Goal: Task Accomplishment & Management: Manage account settings

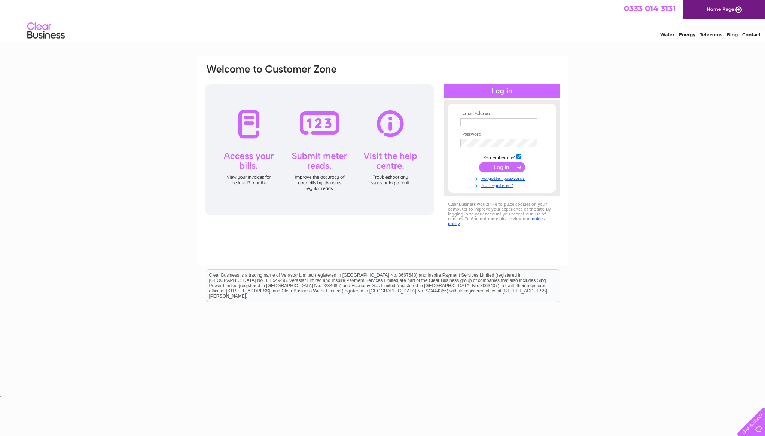
click at [474, 124] on input "text" at bounding box center [498, 122] width 77 height 8
click at [479, 122] on input "text" at bounding box center [499, 122] width 78 height 9
click at [492, 168] on input "submit" at bounding box center [502, 168] width 46 height 10
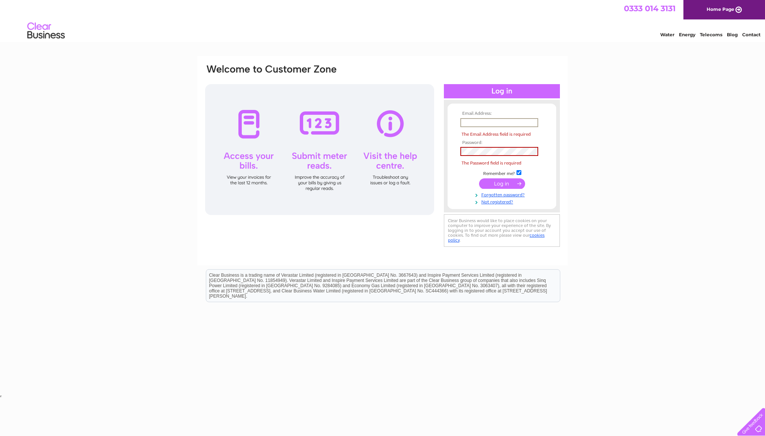
click at [469, 127] on input "text" at bounding box center [499, 122] width 78 height 9
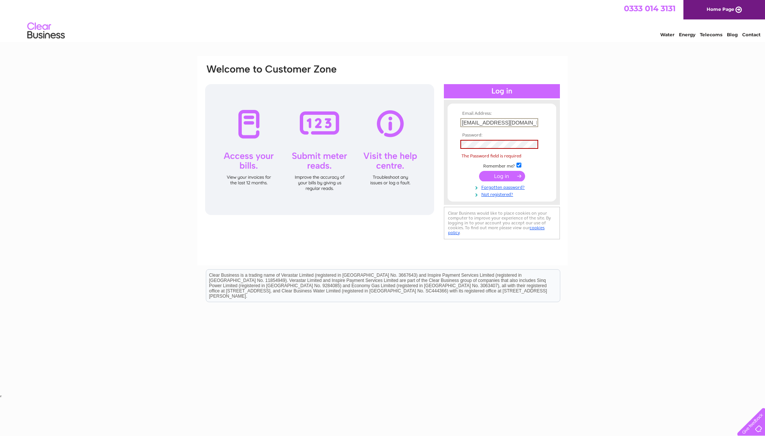
type input "pastudiosuk@gmail.com"
click at [496, 186] on link "Forgotten password?" at bounding box center [502, 186] width 85 height 7
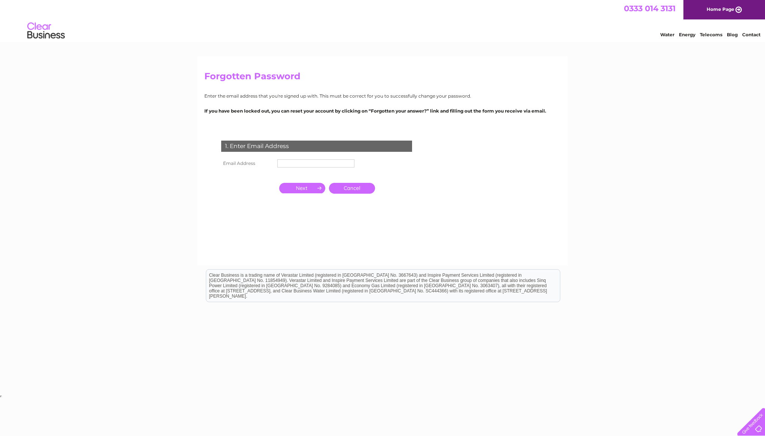
click at [310, 166] on input "text" at bounding box center [315, 163] width 77 height 8
type input "pastudiosuk@gmail.com"
click at [301, 188] on input "button" at bounding box center [302, 188] width 46 height 10
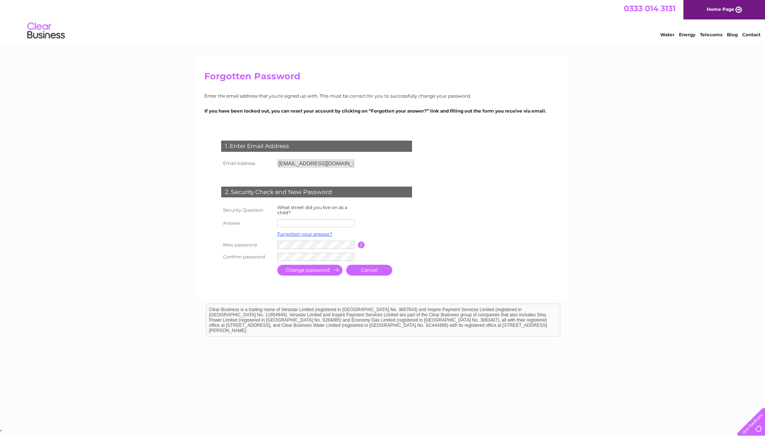
click at [294, 222] on input "text" at bounding box center [315, 223] width 77 height 8
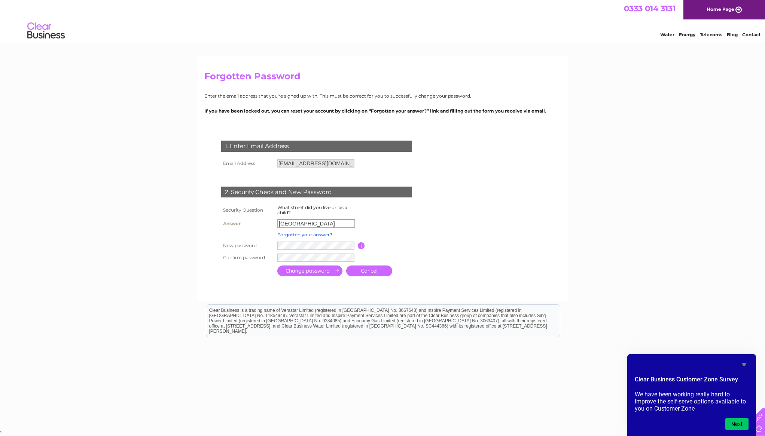
type input "Easthill Drive"
click at [313, 270] on input "submit" at bounding box center [309, 270] width 65 height 11
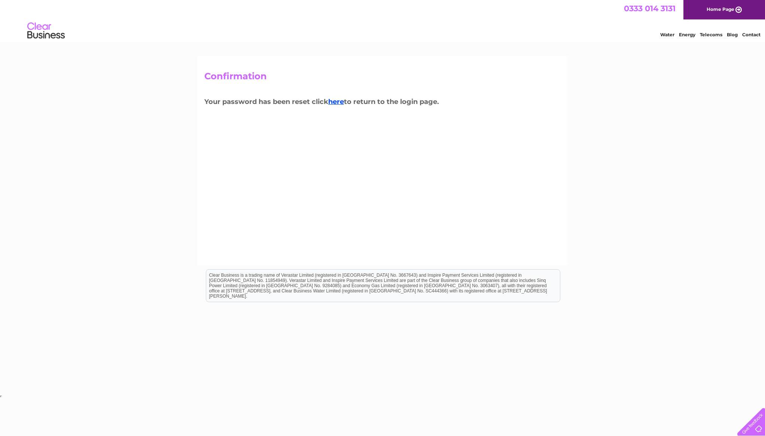
click at [516, 80] on h2 "Confirmation" at bounding box center [382, 78] width 356 height 14
click at [700, 37] on link "here" at bounding box center [711, 33] width 22 height 7
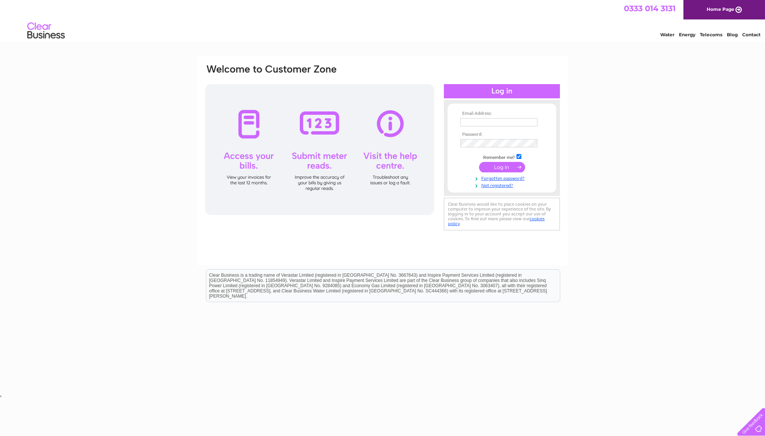
type input "[EMAIL_ADDRESS][DOMAIN_NAME]"
click at [497, 168] on input "submit" at bounding box center [502, 167] width 46 height 10
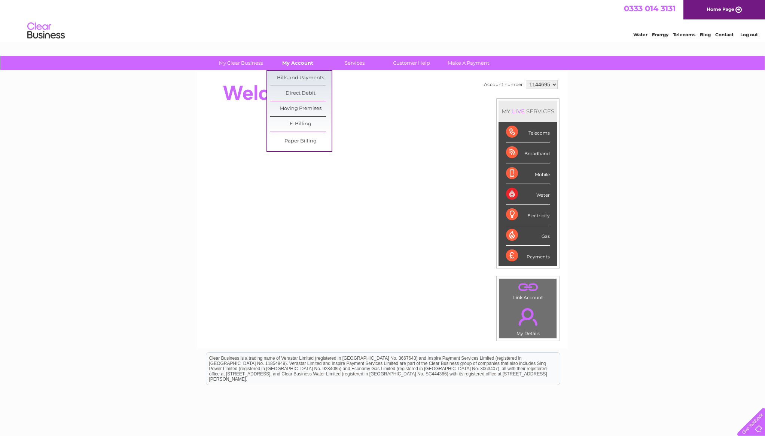
click at [298, 64] on link "My Account" at bounding box center [298, 63] width 62 height 14
click at [292, 78] on link "Bills and Payments" at bounding box center [301, 78] width 62 height 15
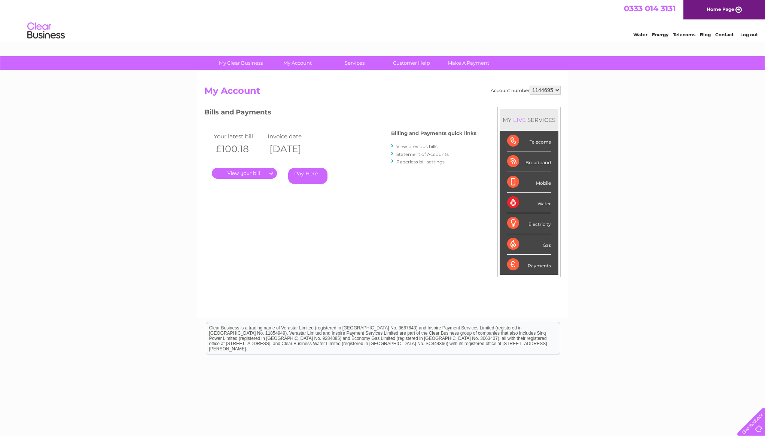
click at [247, 173] on link "." at bounding box center [244, 173] width 65 height 11
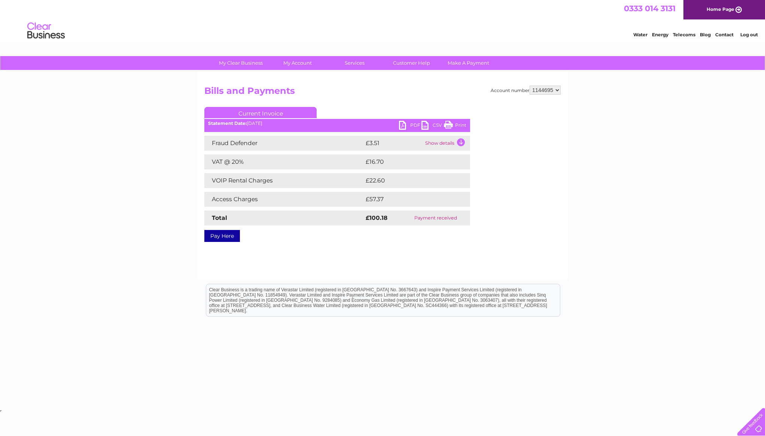
click at [662, 118] on div "My Clear Business Login Details My Details My Preferences Link Account My Accou…" at bounding box center [382, 232] width 765 height 352
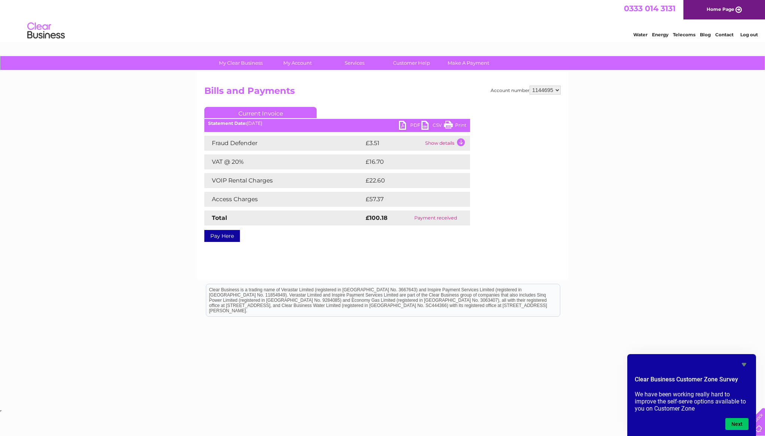
click at [620, 303] on html "Clear Business is a trading name of Verastar Limited (registered in [GEOGRAPHIC…" at bounding box center [382, 304] width 765 height 48
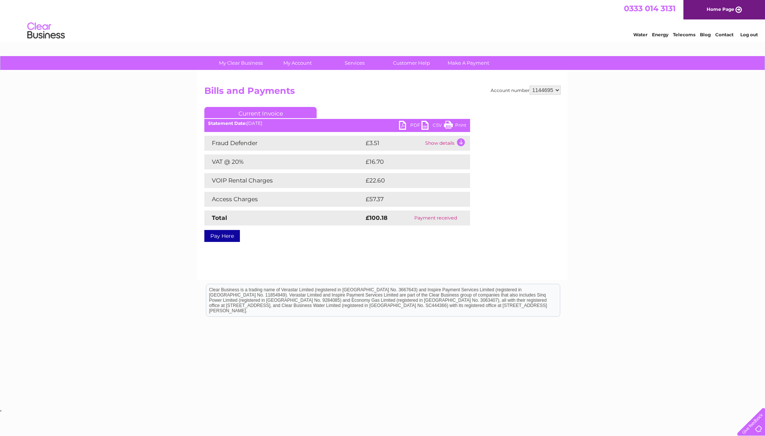
click at [253, 113] on link "Current Invoice" at bounding box center [260, 112] width 112 height 11
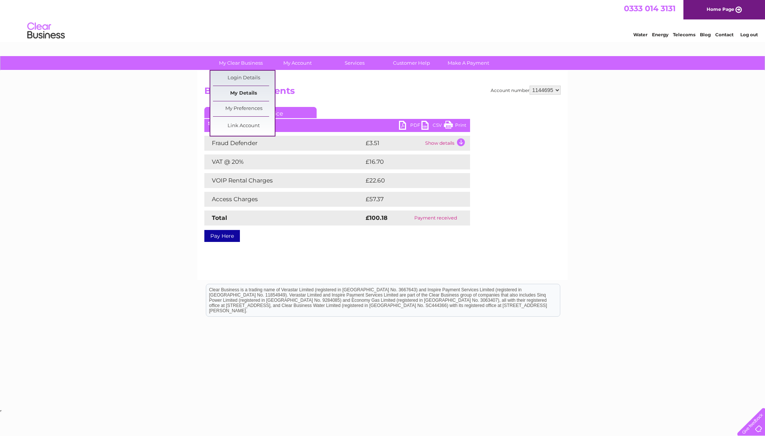
click at [239, 92] on link "My Details" at bounding box center [244, 93] width 62 height 15
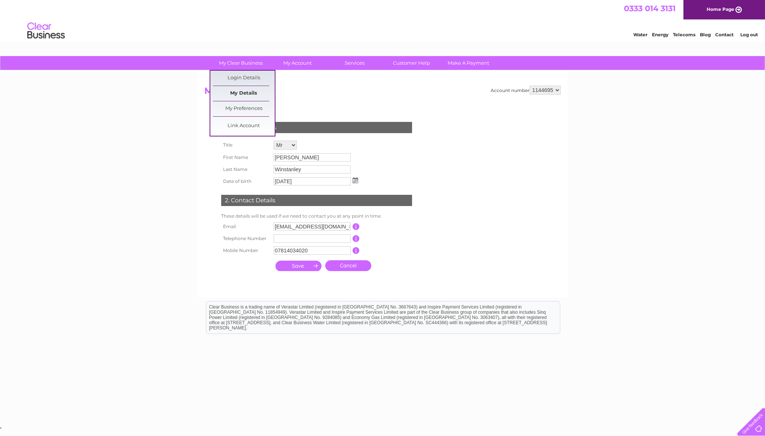
click at [243, 92] on link "My Details" at bounding box center [244, 93] width 62 height 15
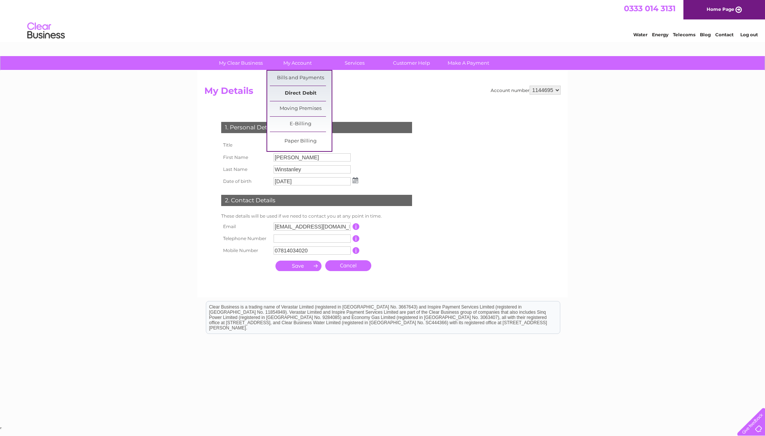
click at [293, 93] on link "Direct Debit" at bounding box center [301, 93] width 62 height 15
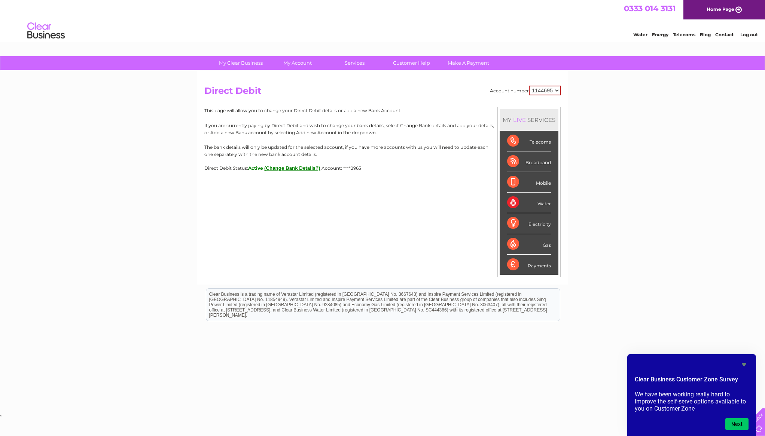
click at [539, 165] on div "Broadband" at bounding box center [529, 162] width 44 height 21
click at [513, 199] on div "Water" at bounding box center [529, 203] width 44 height 21
click at [544, 204] on div "Water" at bounding box center [529, 203] width 44 height 21
click at [520, 120] on div "LIVE" at bounding box center [520, 119] width 16 height 7
click at [743, 427] on button "Next" at bounding box center [736, 424] width 23 height 12
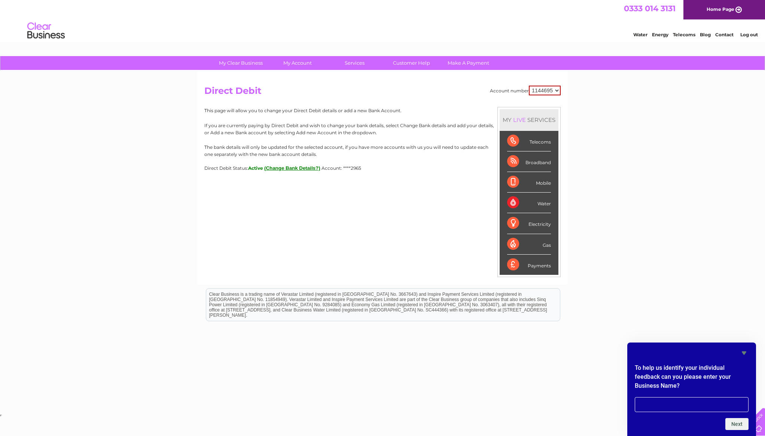
click at [746, 351] on icon "Hide survey" at bounding box center [744, 353] width 9 height 9
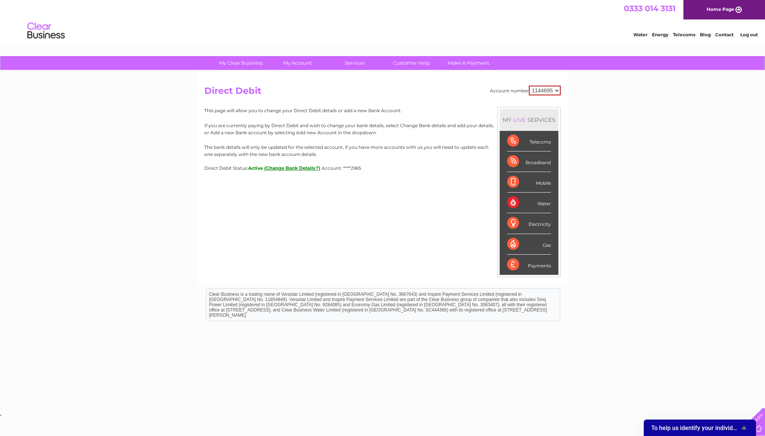
click at [556, 89] on select "1144695" at bounding box center [545, 91] width 32 height 10
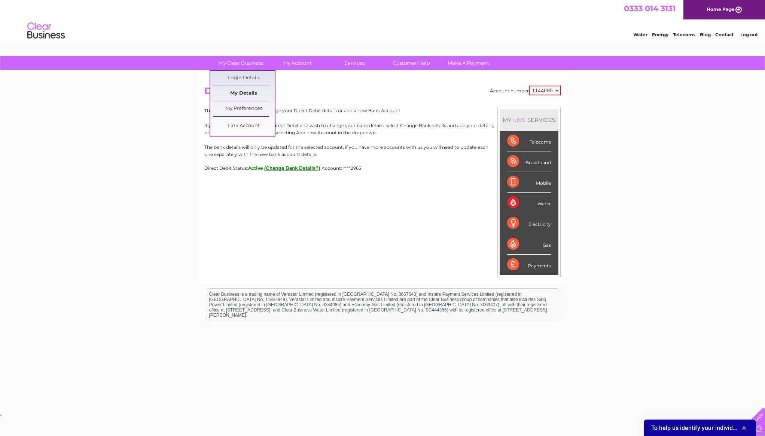
click at [241, 89] on link "My Details" at bounding box center [244, 93] width 62 height 15
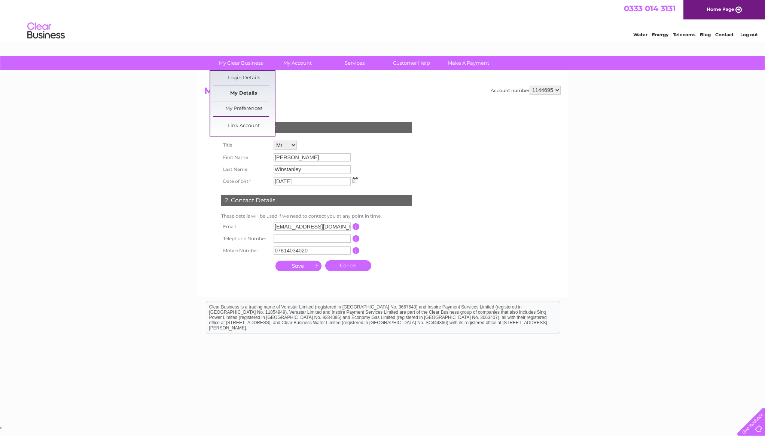
click at [245, 94] on link "My Details" at bounding box center [244, 93] width 62 height 15
click at [242, 107] on link "My Preferences" at bounding box center [244, 108] width 62 height 15
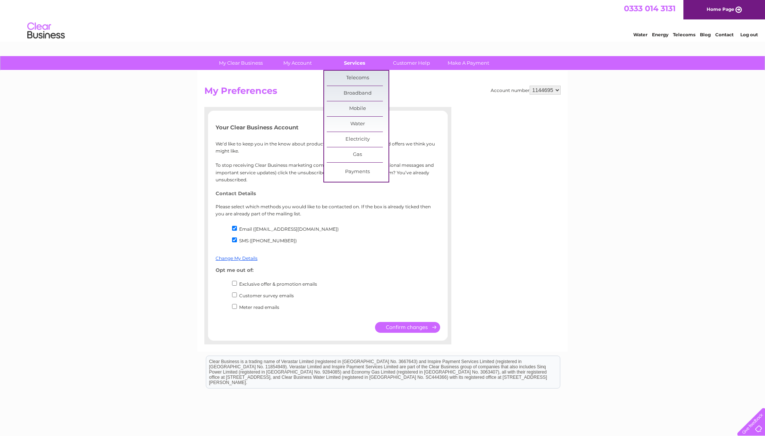
click at [343, 66] on link "Services" at bounding box center [355, 63] width 62 height 14
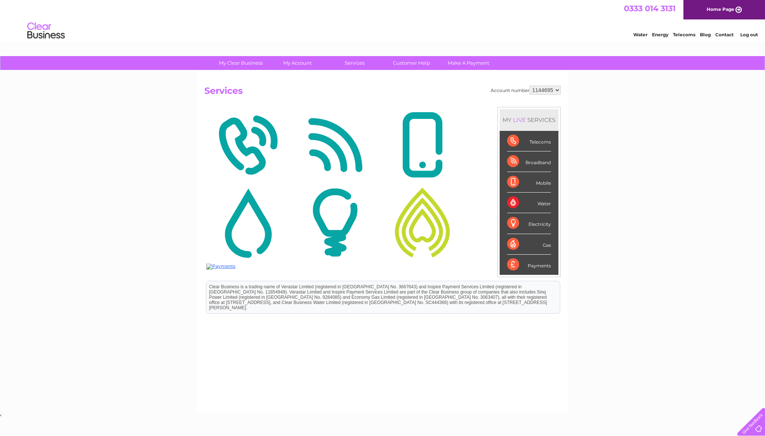
click at [516, 203] on div "Water" at bounding box center [529, 203] width 44 height 21
click at [514, 142] on div "Telecoms" at bounding box center [529, 141] width 44 height 21
click at [413, 231] on img at bounding box center [422, 222] width 83 height 73
click at [255, 239] on img at bounding box center [247, 222] width 83 height 73
click at [465, 63] on link "Make A Payment" at bounding box center [469, 63] width 62 height 14
